Goal: Task Accomplishment & Management: Use online tool/utility

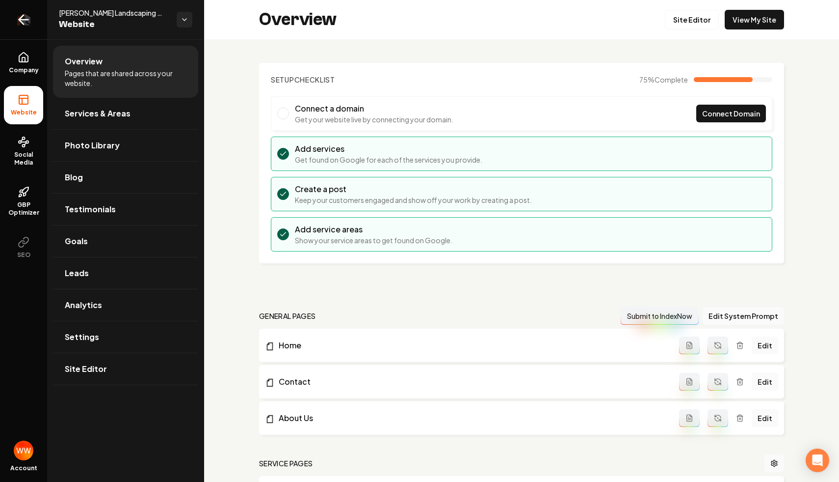
click at [27, 15] on icon "Return to dashboard" at bounding box center [24, 20] width 16 height 16
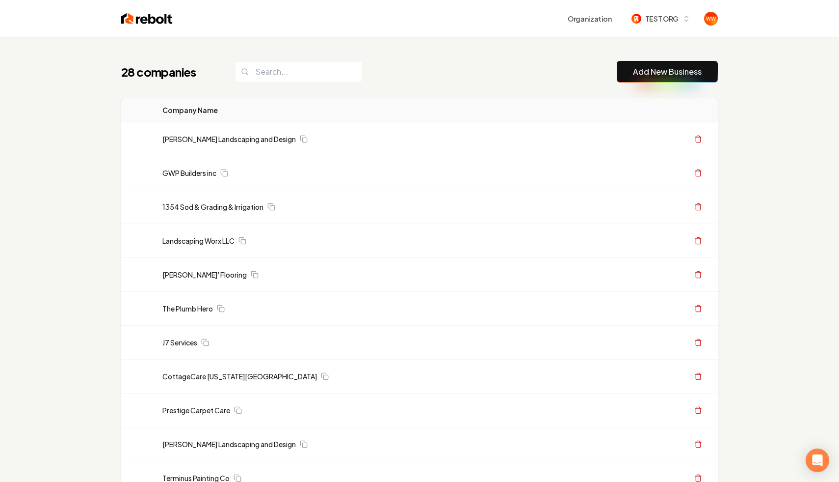
click at [365, 77] on div "28 companies Add New Business" at bounding box center [419, 72] width 597 height 22
click at [658, 22] on span "TEST ORG" at bounding box center [661, 19] width 33 height 10
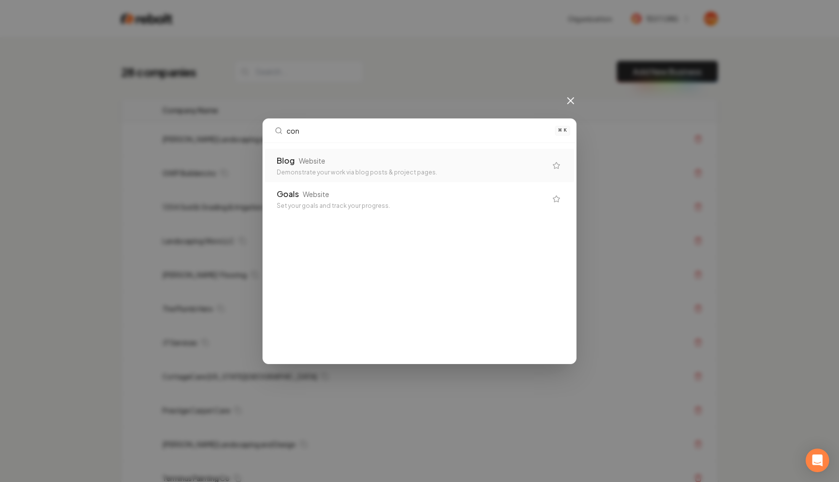
type input "conc"
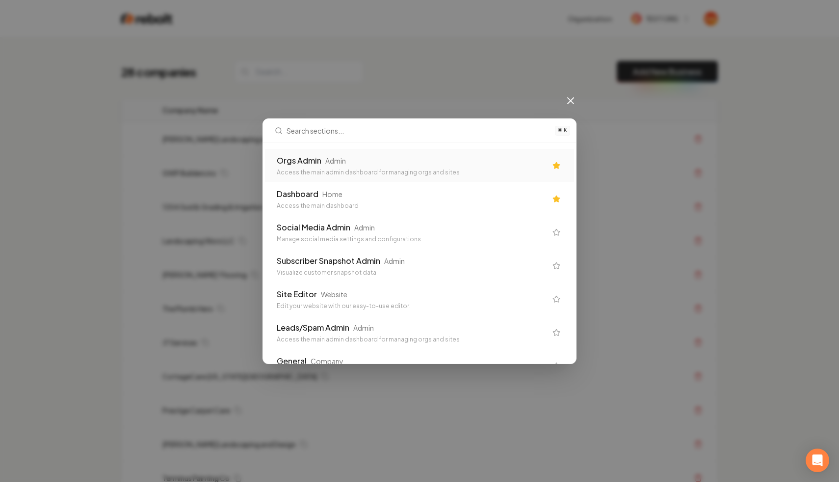
type input "a"
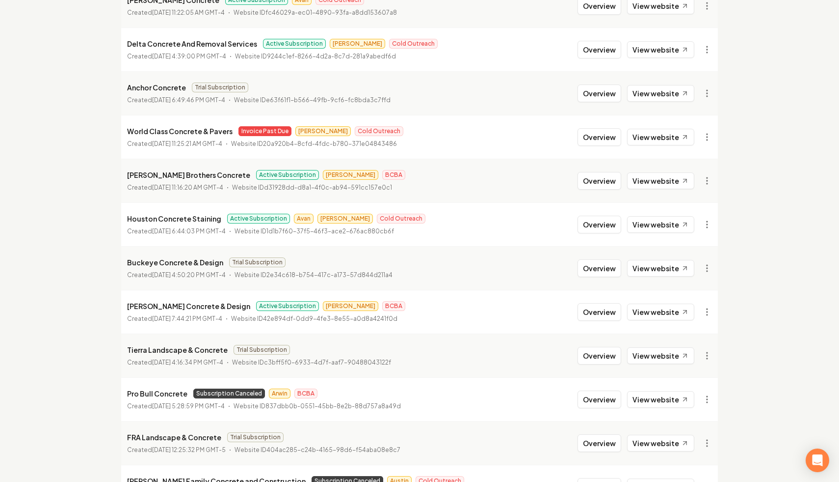
scroll to position [196, 0]
type input "concrete"
click at [599, 217] on button "Overview" at bounding box center [600, 224] width 44 height 18
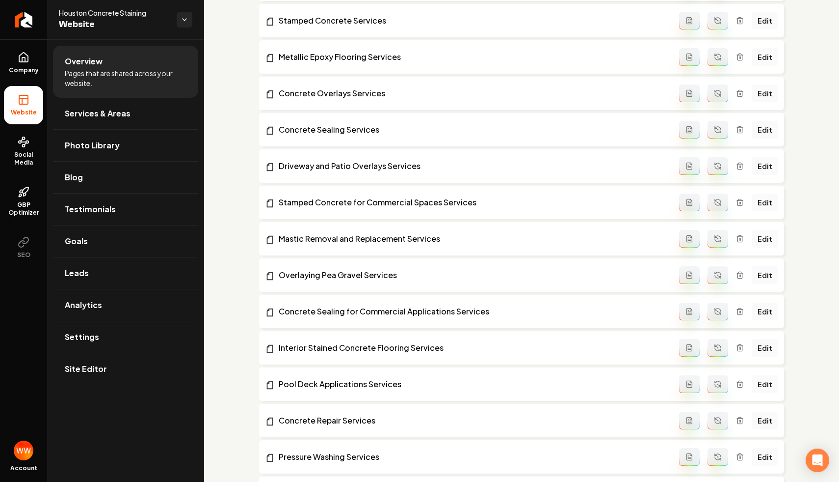
scroll to position [357, 0]
click at [336, 347] on link "Interior Stained Concrete Flooring Services" at bounding box center [472, 347] width 414 height 12
click at [100, 274] on link "Leads" at bounding box center [125, 272] width 145 height 31
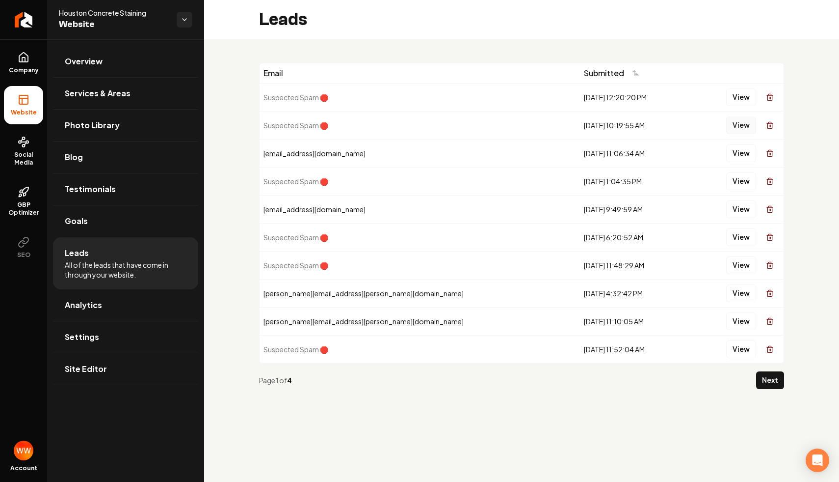
click at [730, 128] on button "View" at bounding box center [741, 125] width 30 height 18
click at [739, 105] on button "View" at bounding box center [741, 97] width 30 height 18
click at [768, 377] on button "Next" at bounding box center [770, 380] width 28 height 18
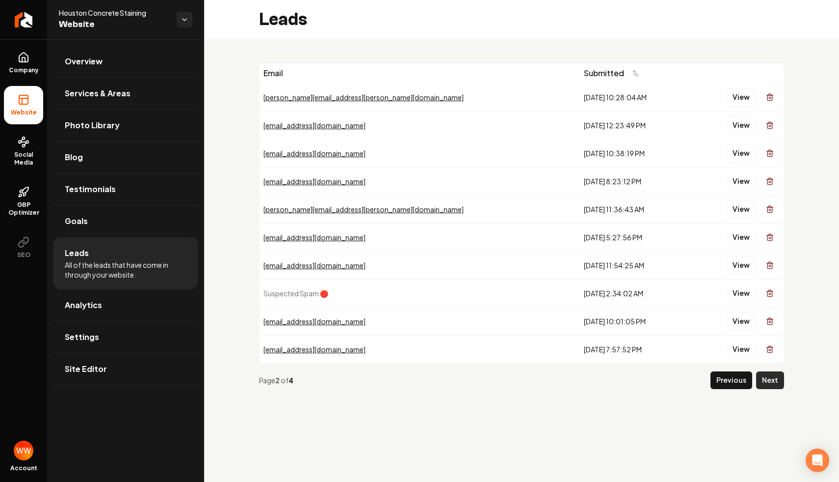
click at [763, 373] on button "Next" at bounding box center [770, 380] width 28 height 18
